Goal: Task Accomplishment & Management: Manage account settings

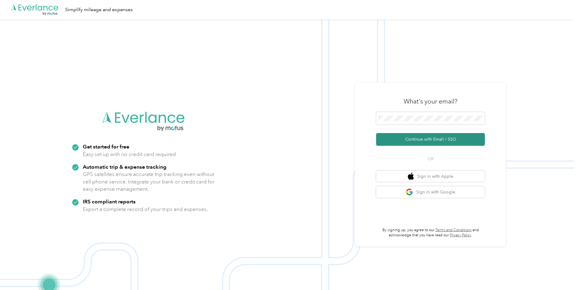
click at [428, 140] on button "Continue with Email / SSO" at bounding box center [430, 139] width 109 height 13
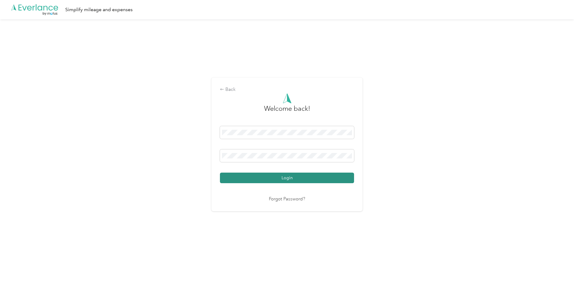
click at [293, 176] on button "Login" at bounding box center [287, 178] width 134 height 11
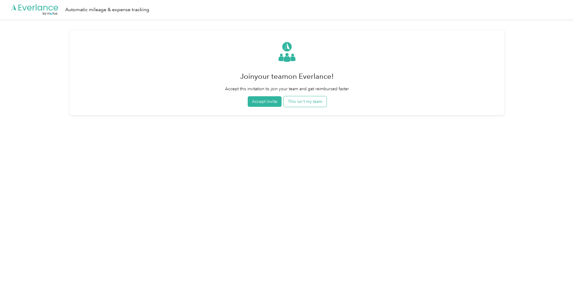
click at [311, 103] on button "This isn't my team" at bounding box center [305, 101] width 43 height 11
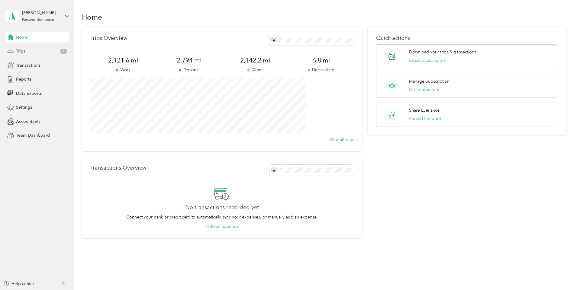
click at [26, 53] on div "Trips 1" at bounding box center [36, 51] width 63 height 11
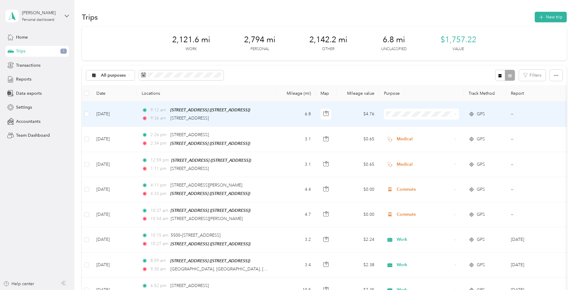
click at [445, 125] on span "Work" at bounding box center [467, 125] width 56 height 6
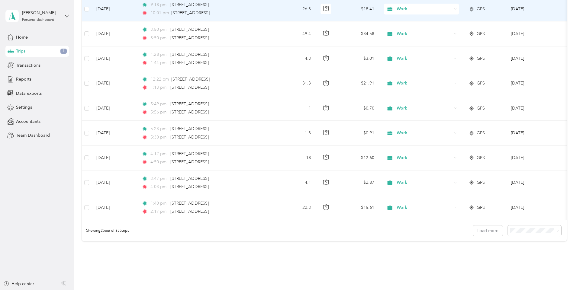
scroll to position [514, 0]
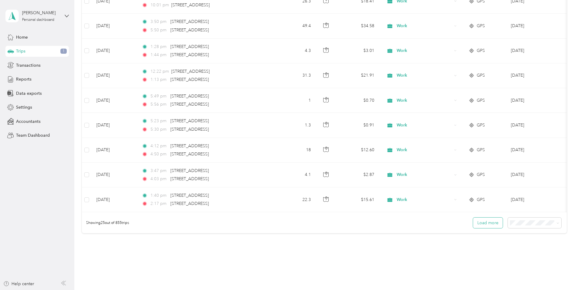
click at [473, 225] on button "Load more" at bounding box center [488, 223] width 30 height 11
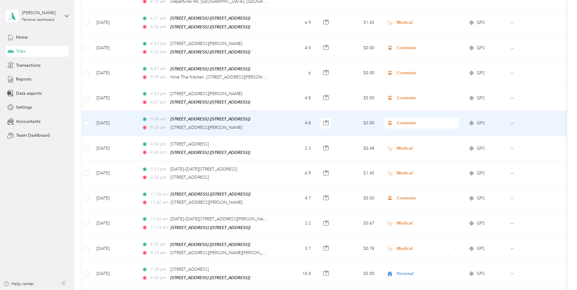
scroll to position [665, 0]
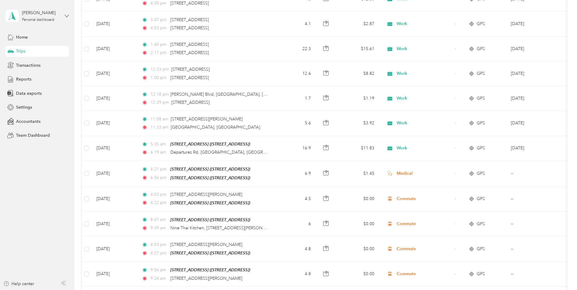
click at [66, 16] on icon at bounding box center [67, 16] width 4 height 4
click at [24, 51] on div "Log out" at bounding box center [69, 49] width 119 height 11
